Goal: Task Accomplishment & Management: Complete application form

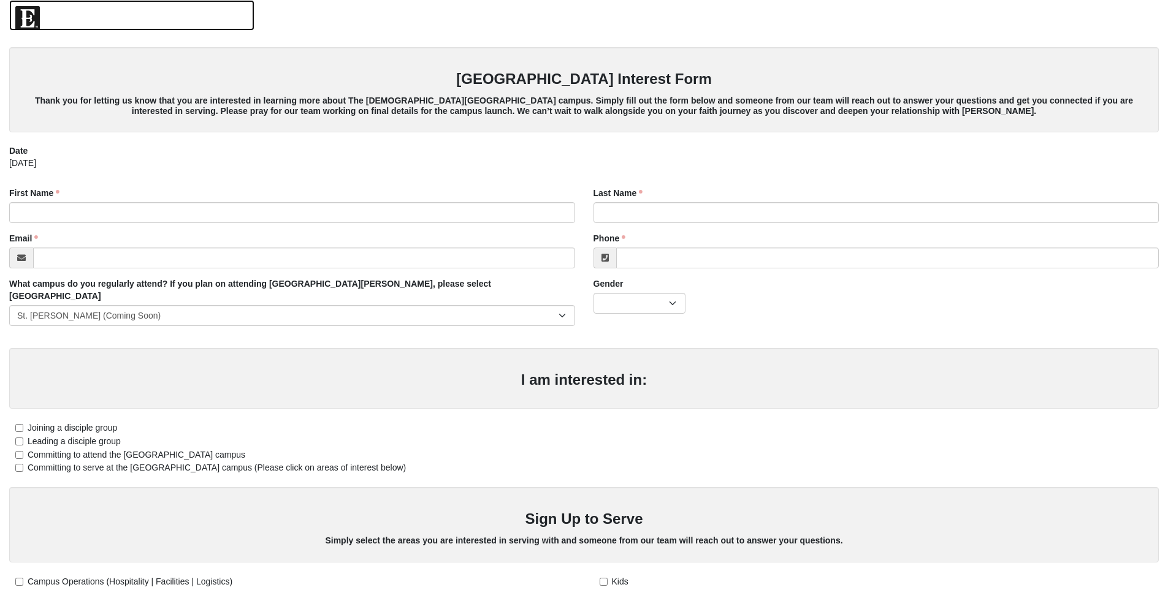
click at [23, 10] on img at bounding box center [27, 18] width 25 height 25
